Goal: Task Accomplishment & Management: Complete application form

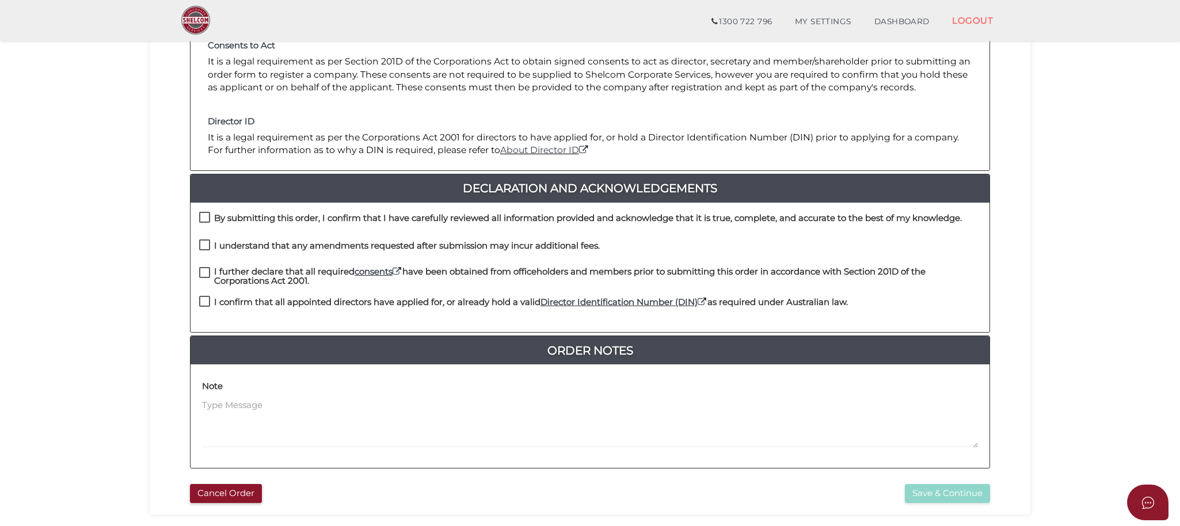
scroll to position [192, 0]
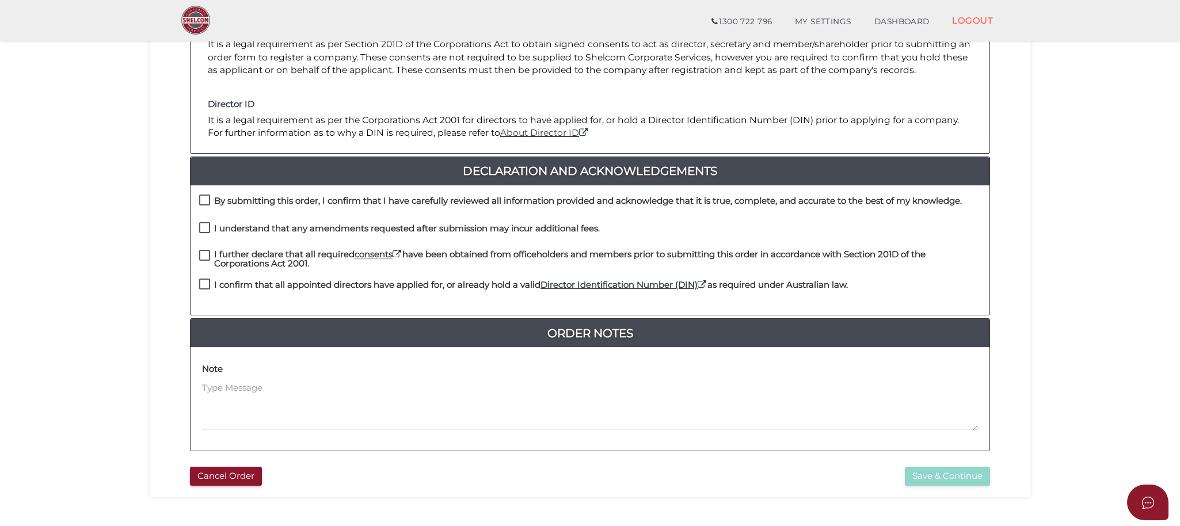
click at [208, 196] on label "By submitting this order, I confirm that I have carefully reviewed all informat…" at bounding box center [580, 203] width 762 height 14
checkbox input "true"
click at [204, 227] on label "I understand that any amendments requested after submission may incur additiona…" at bounding box center [399, 231] width 400 height 14
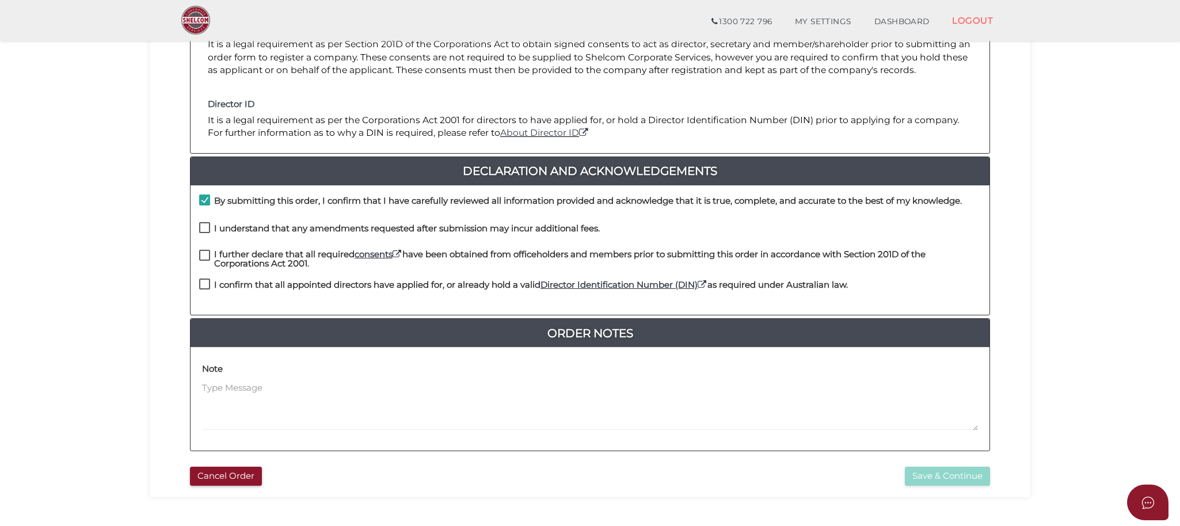
checkbox input "true"
click at [208, 252] on label "I further declare that all required consents have been obtained from officehold…" at bounding box center [589, 257] width 781 height 14
checkbox input "true"
click at [204, 284] on label "I confirm that all appointed directors have applied for, or already hold a vali…" at bounding box center [523, 287] width 648 height 14
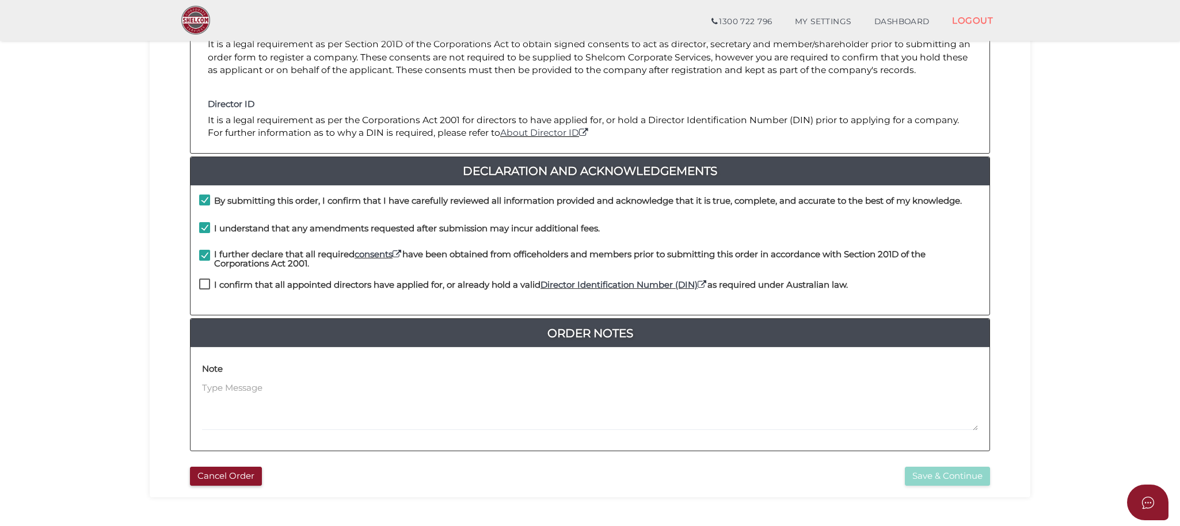
checkbox input "true"
click at [933, 480] on button "Save & Continue" at bounding box center [947, 476] width 85 height 19
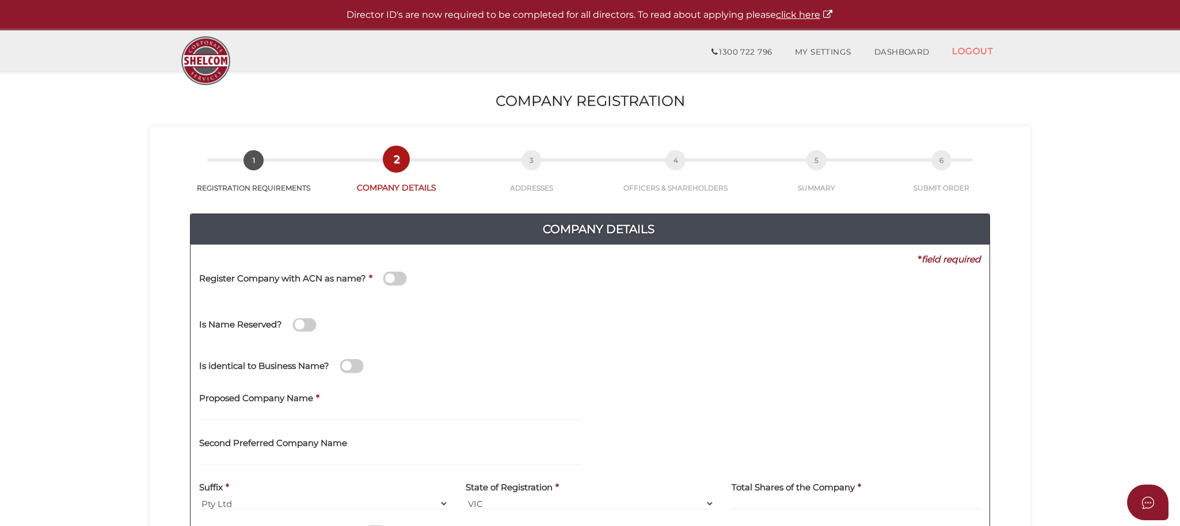
click at [391, 280] on span at bounding box center [394, 278] width 23 height 13
click at [0, 0] on input "checkbox" at bounding box center [0, 0] width 0 height 0
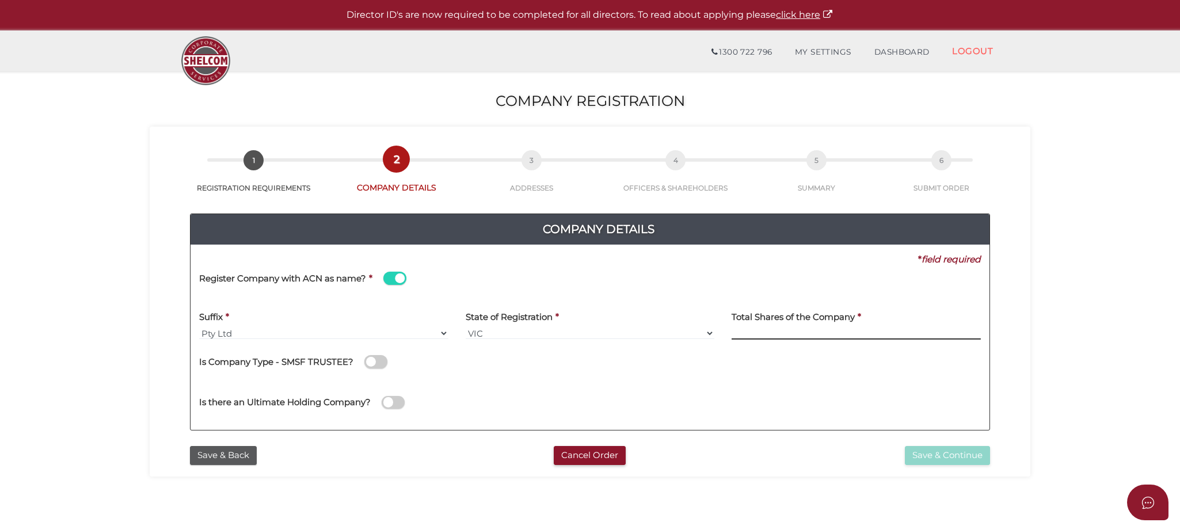
click at [777, 331] on input at bounding box center [855, 333] width 249 height 13
type input "2"
click at [949, 457] on button "Save & Continue" at bounding box center [947, 455] width 85 height 19
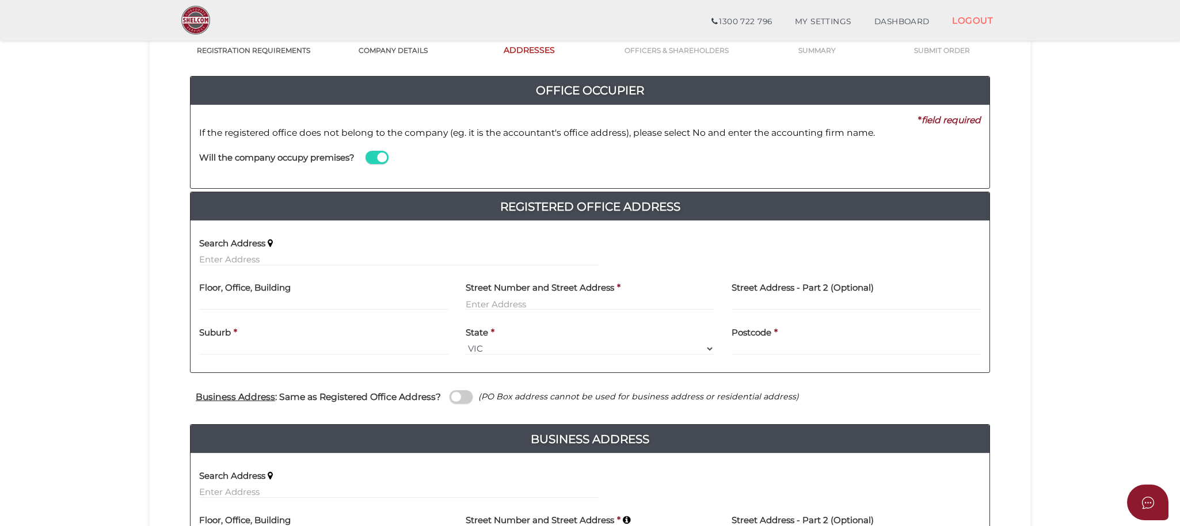
scroll to position [128, 0]
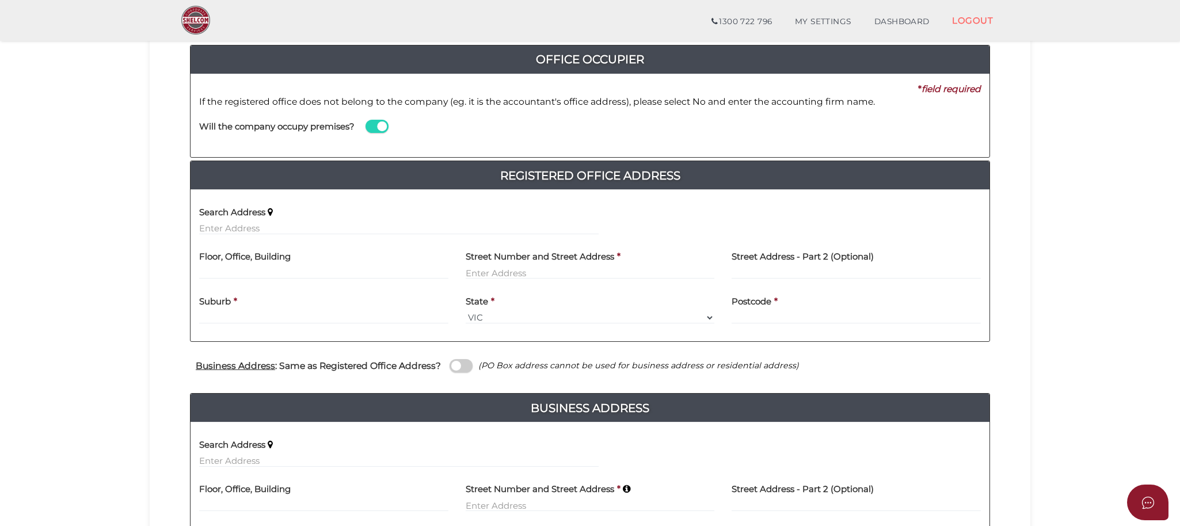
click at [229, 220] on label "Search Address" at bounding box center [232, 211] width 66 height 24
click at [229, 222] on input "text" at bounding box center [398, 228] width 399 height 13
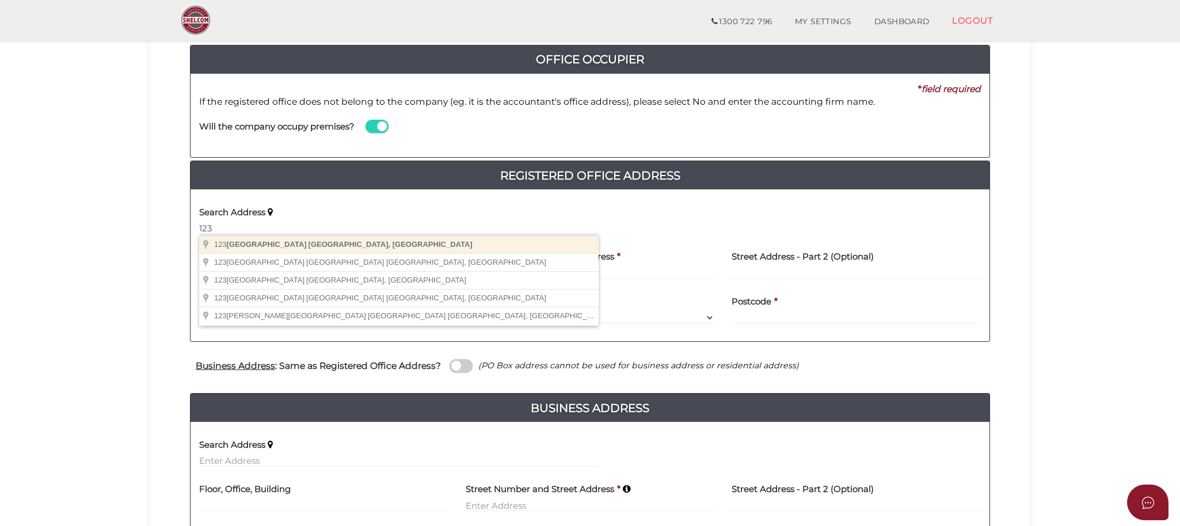
type input "123 Eagle Street, Brisbane City QLD, Australia"
type input "123 Eagle Street"
type input "Brisbane City"
select select "QLD"
type input "4000"
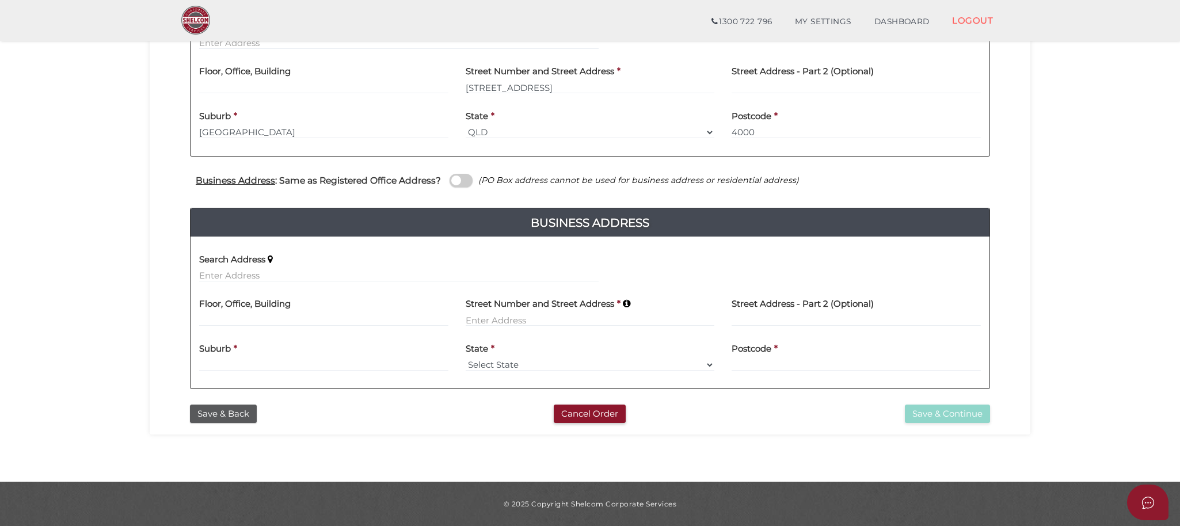
click at [461, 179] on span at bounding box center [460, 180] width 23 height 13
click at [0, 0] on input "checkbox" at bounding box center [0, 0] width 0 height 0
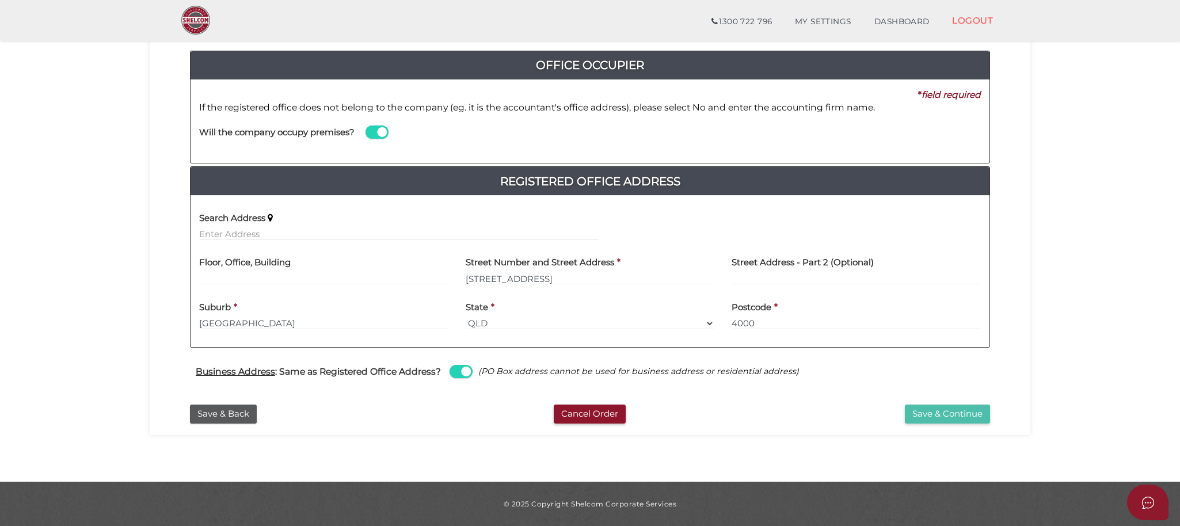
click at [946, 413] on button "Save & Continue" at bounding box center [947, 414] width 85 height 19
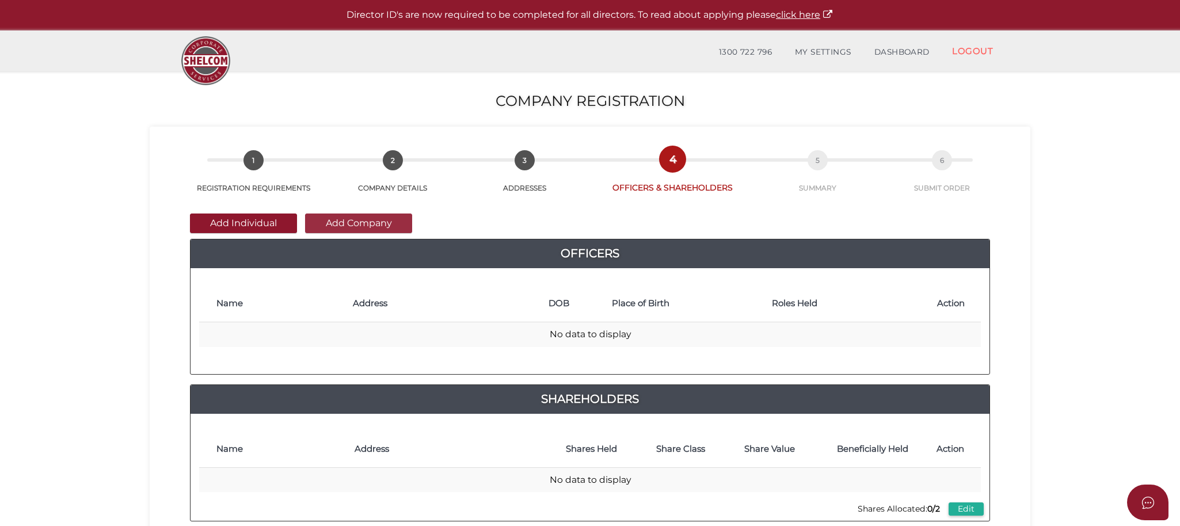
click at [353, 220] on button "Add Company" at bounding box center [358, 223] width 107 height 20
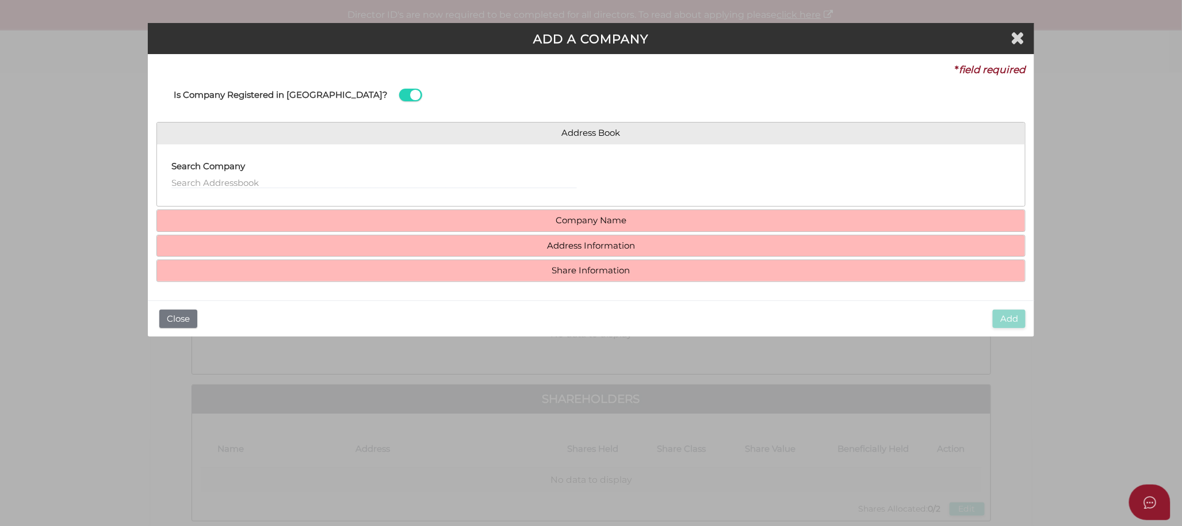
click at [399, 94] on span at bounding box center [410, 95] width 23 height 13
click at [0, 0] on input "checkbox" at bounding box center [0, 0] width 0 height 0
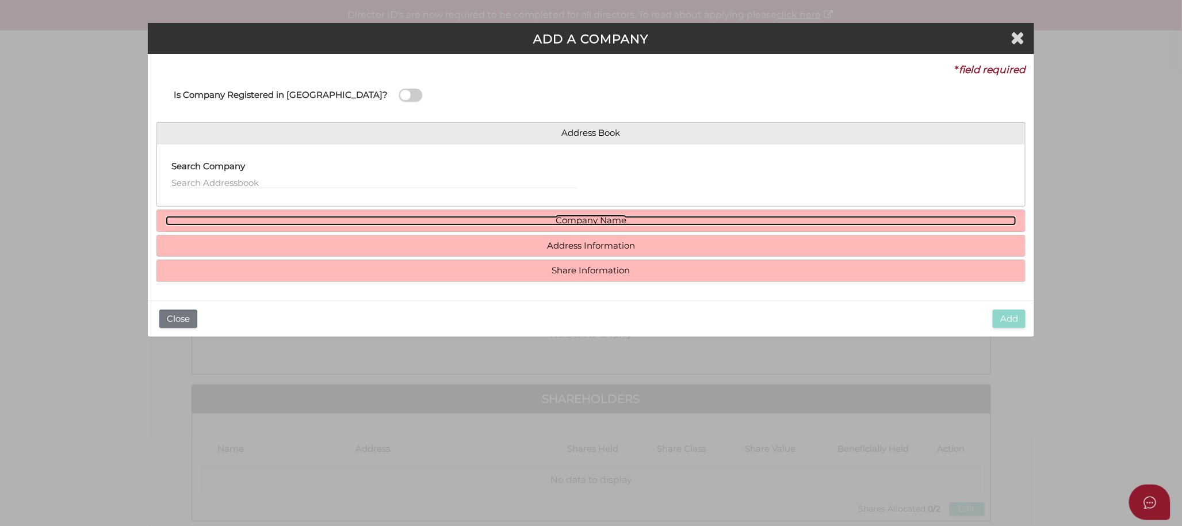
click at [574, 216] on link "Company Name" at bounding box center [591, 221] width 851 height 10
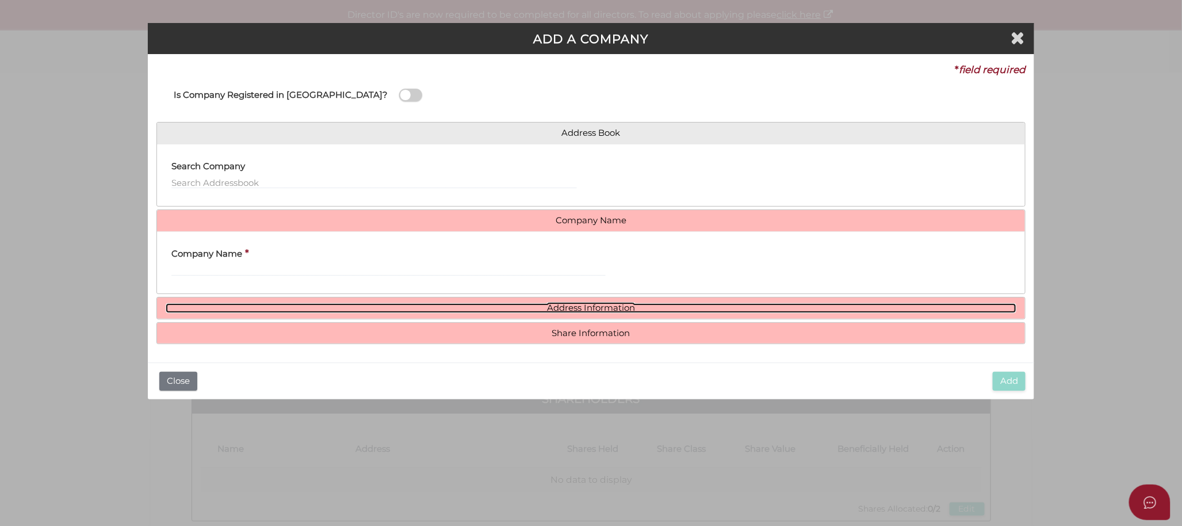
click at [575, 309] on link "Address Information" at bounding box center [591, 308] width 851 height 10
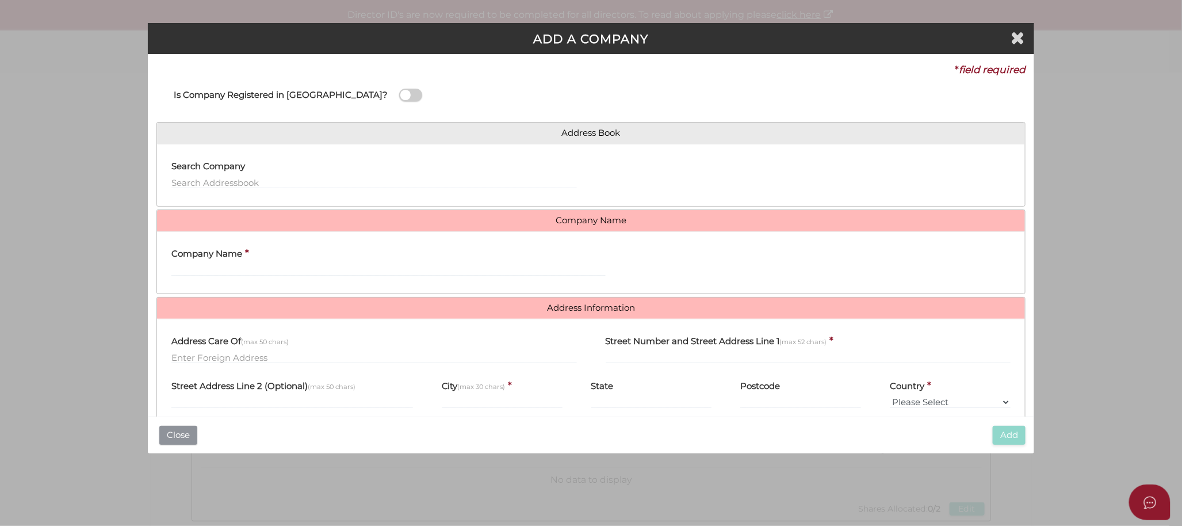
click at [182, 437] on button "Close" at bounding box center [178, 435] width 38 height 19
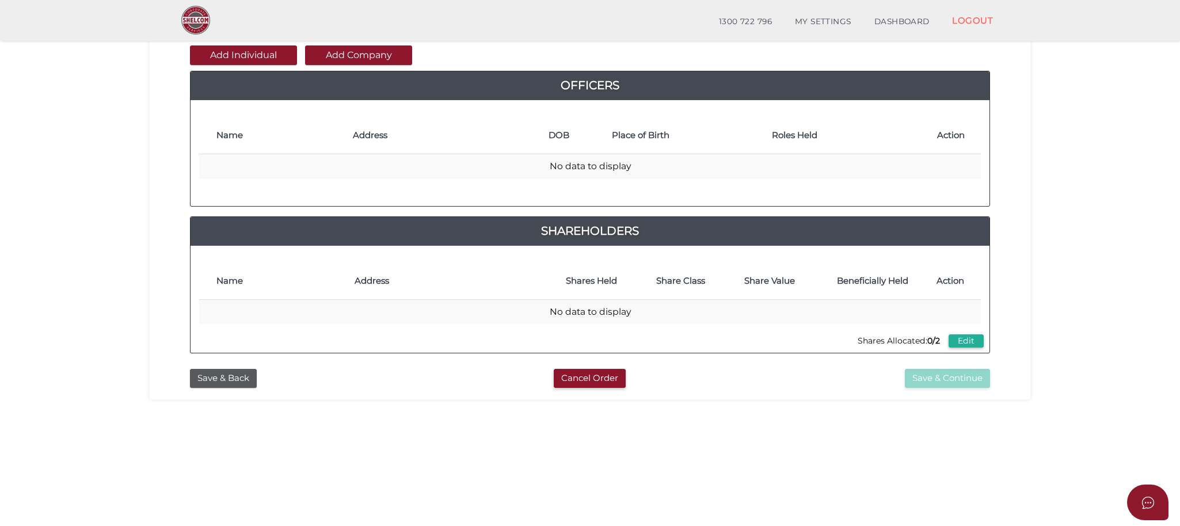
scroll to position [128, 0]
click at [346, 54] on button "Add Company" at bounding box center [358, 55] width 107 height 20
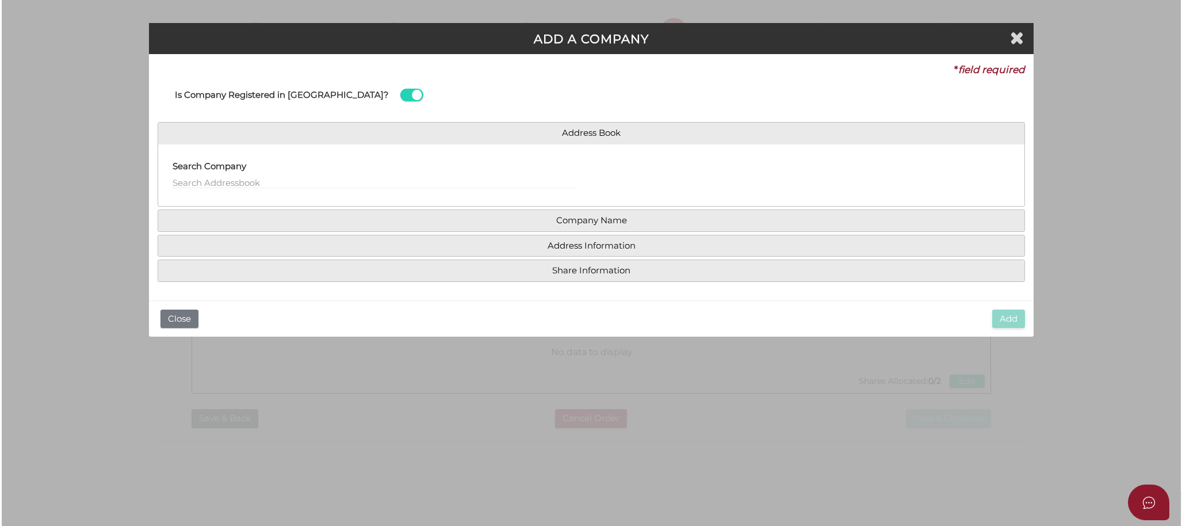
scroll to position [0, 0]
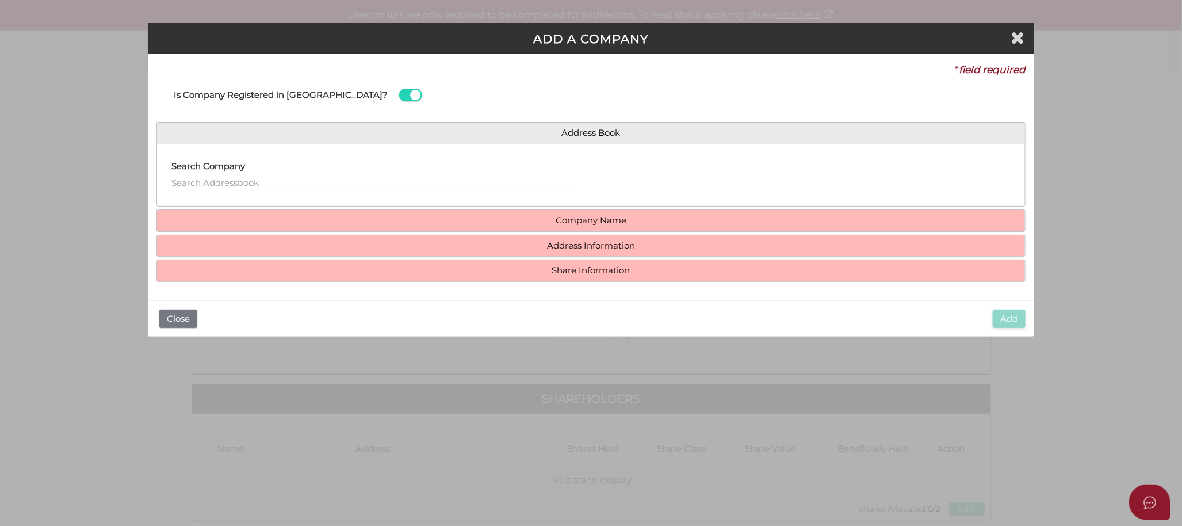
click at [399, 96] on span at bounding box center [410, 95] width 23 height 13
click at [0, 0] on input "checkbox" at bounding box center [0, 0] width 0 height 0
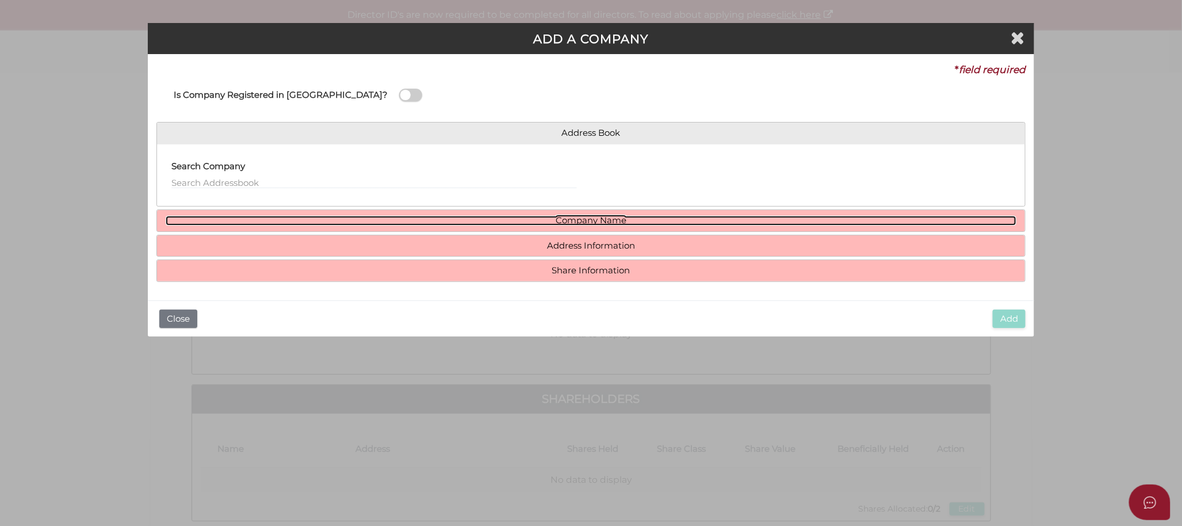
click at [536, 216] on link "Company Name" at bounding box center [591, 221] width 851 height 10
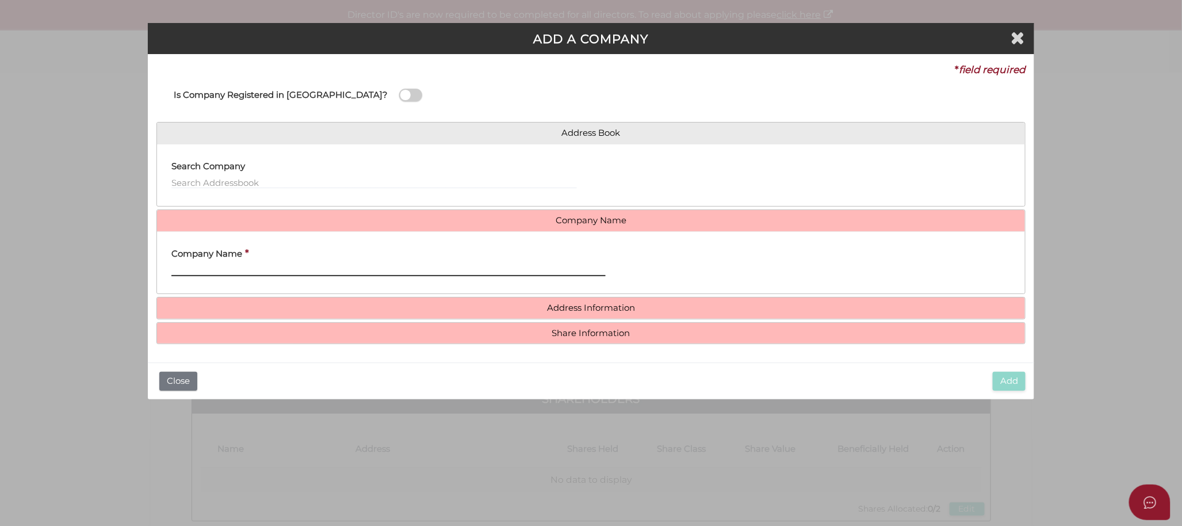
click at [190, 272] on input "text" at bounding box center [388, 270] width 434 height 13
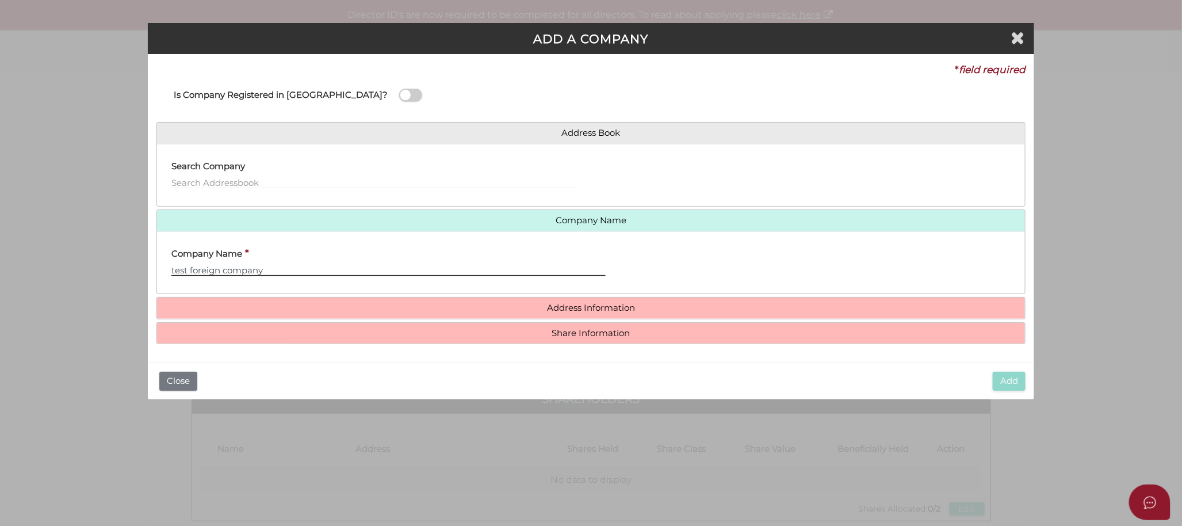
type input "test foreign company"
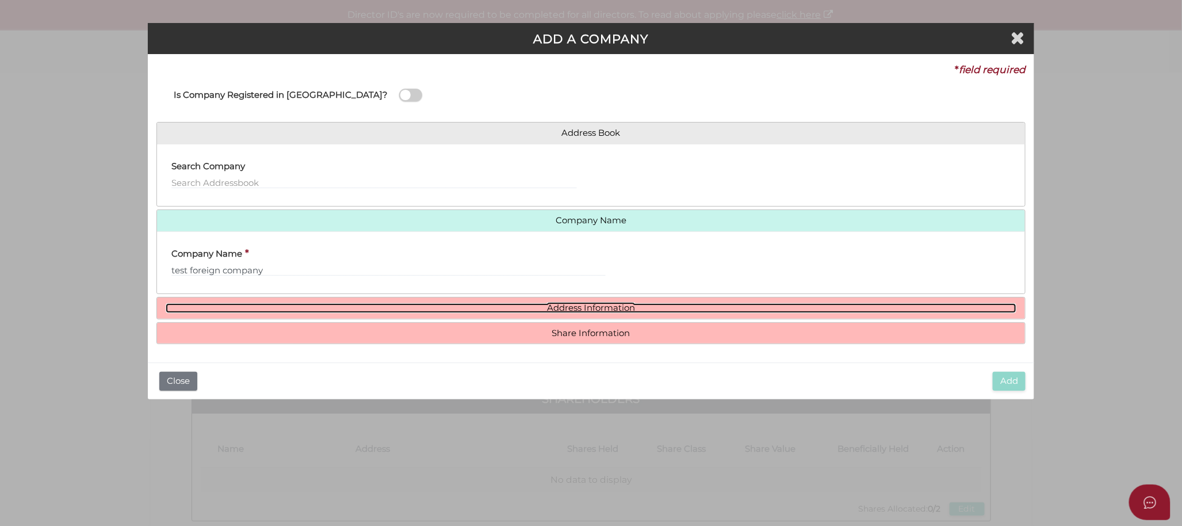
click at [562, 311] on link "Address Information" at bounding box center [591, 308] width 851 height 10
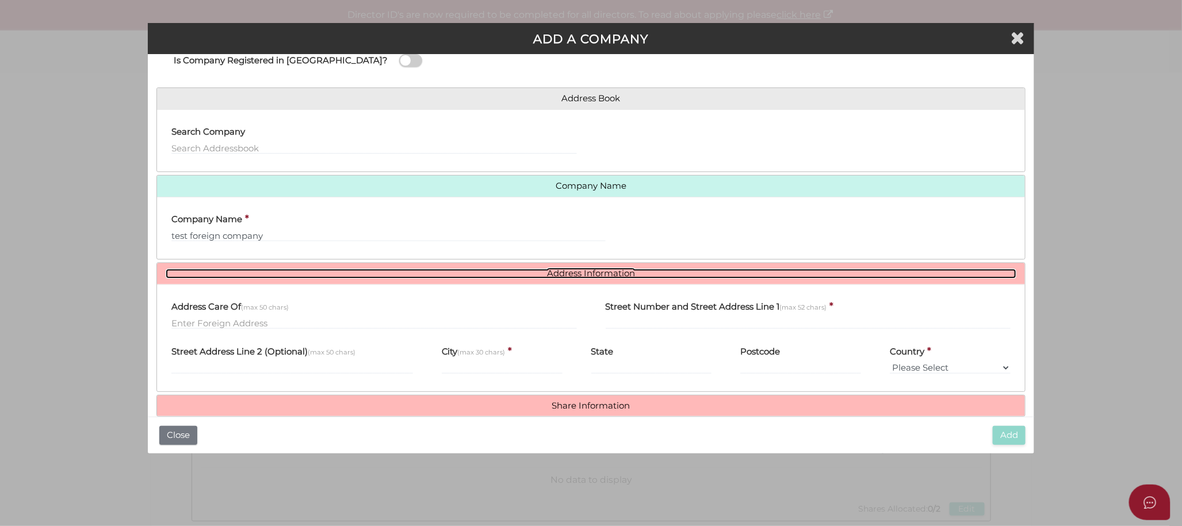
scroll to position [53, 0]
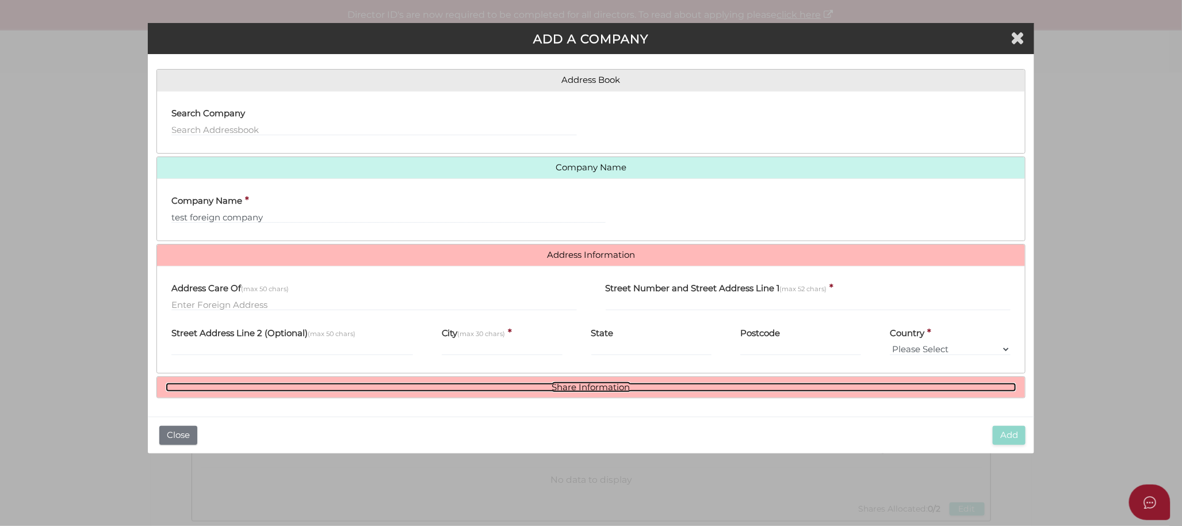
click at [571, 388] on link "Share Information" at bounding box center [591, 388] width 851 height 10
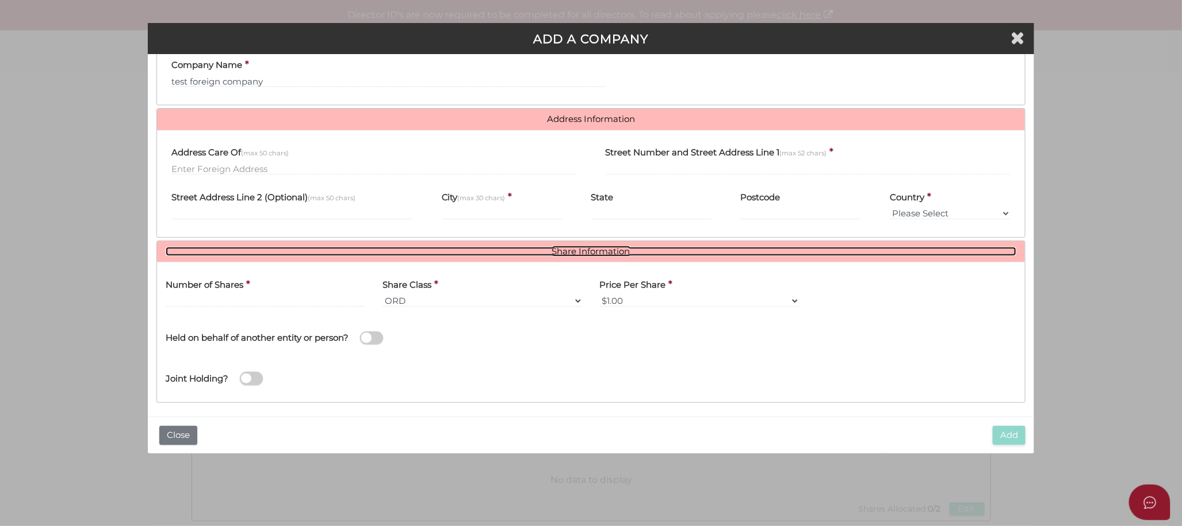
scroll to position [193, 0]
